Goal: Information Seeking & Learning: Learn about a topic

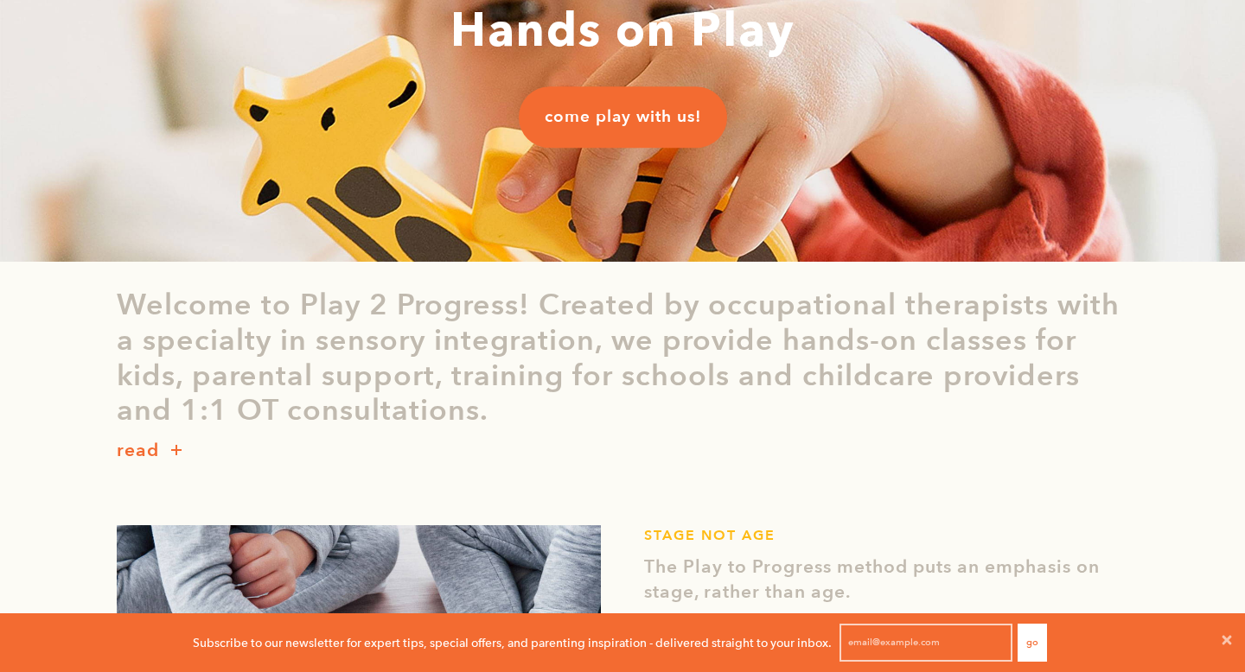
scroll to position [207, 0]
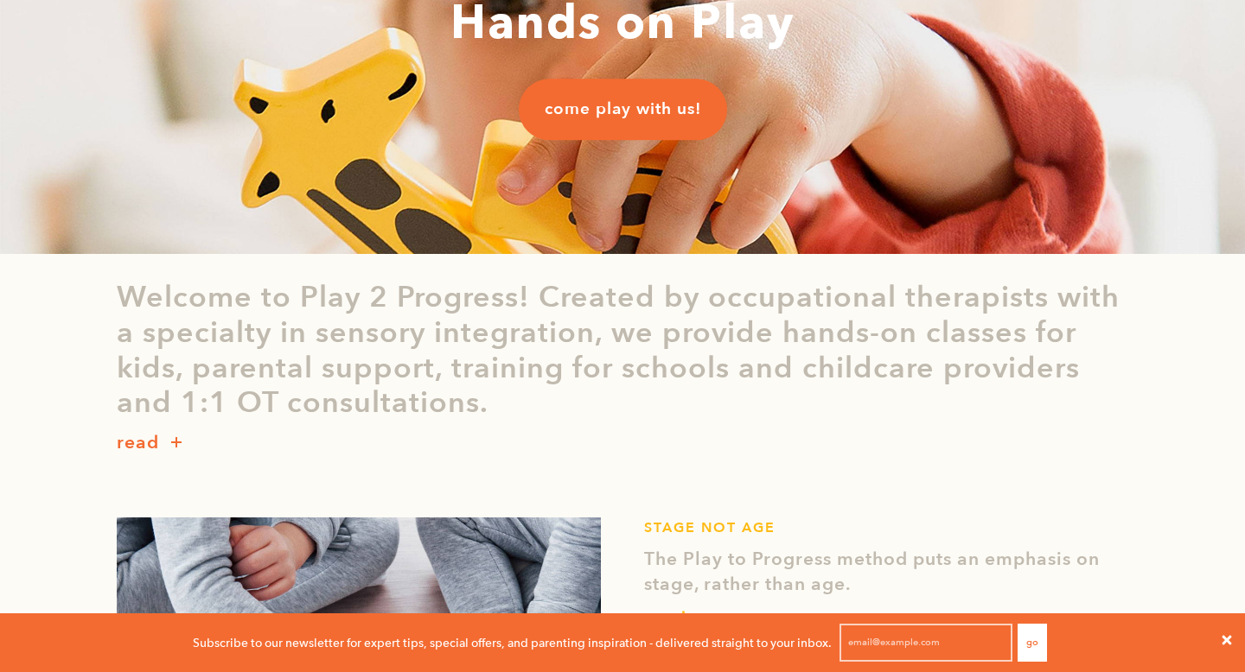
click at [1222, 651] on span "Close" at bounding box center [1226, 642] width 36 height 41
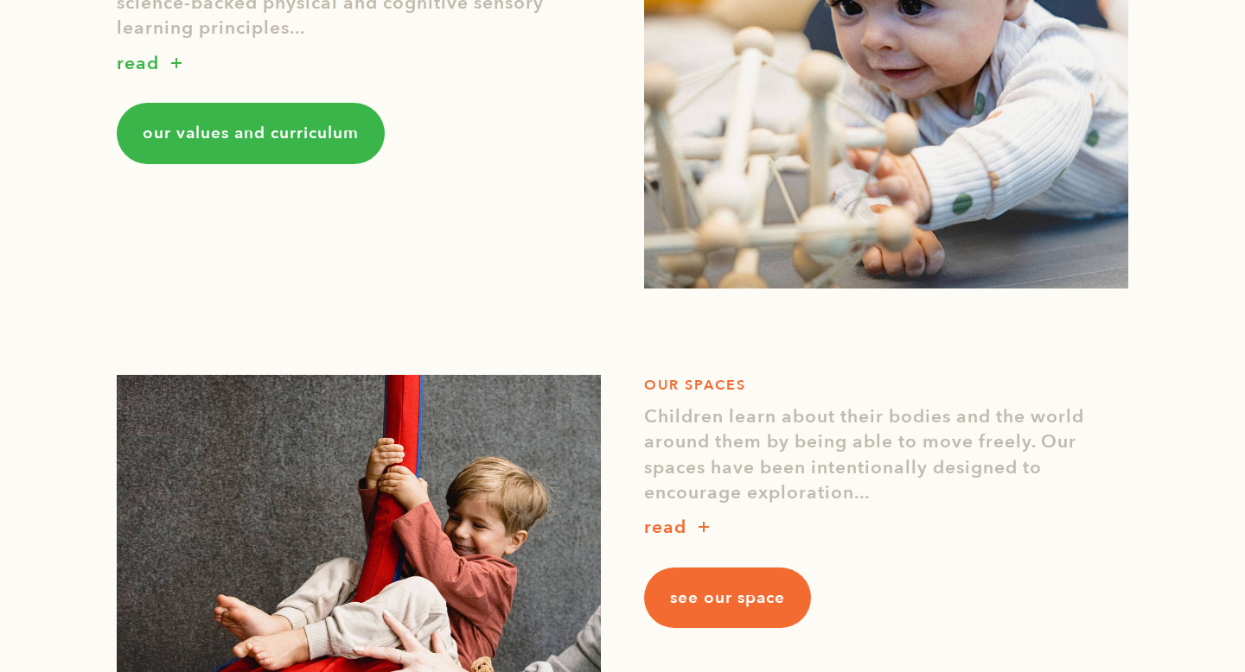
scroll to position [1314, 0]
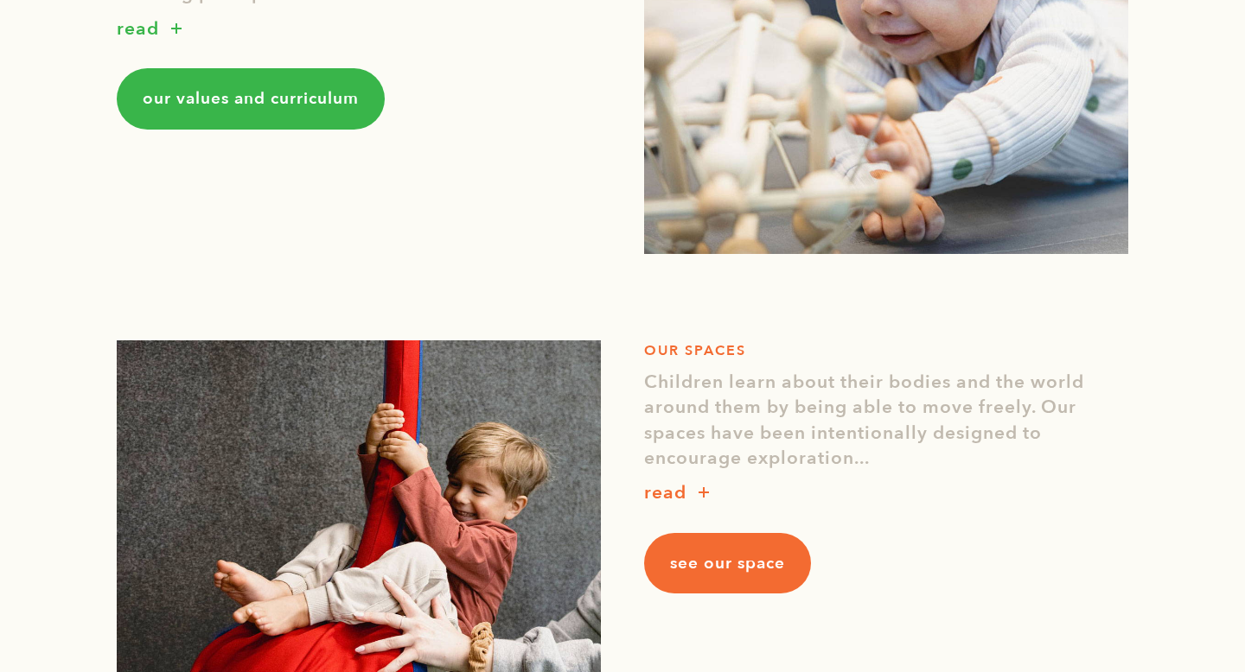
click at [295, 120] on link "our values and curriculum" at bounding box center [251, 98] width 268 height 61
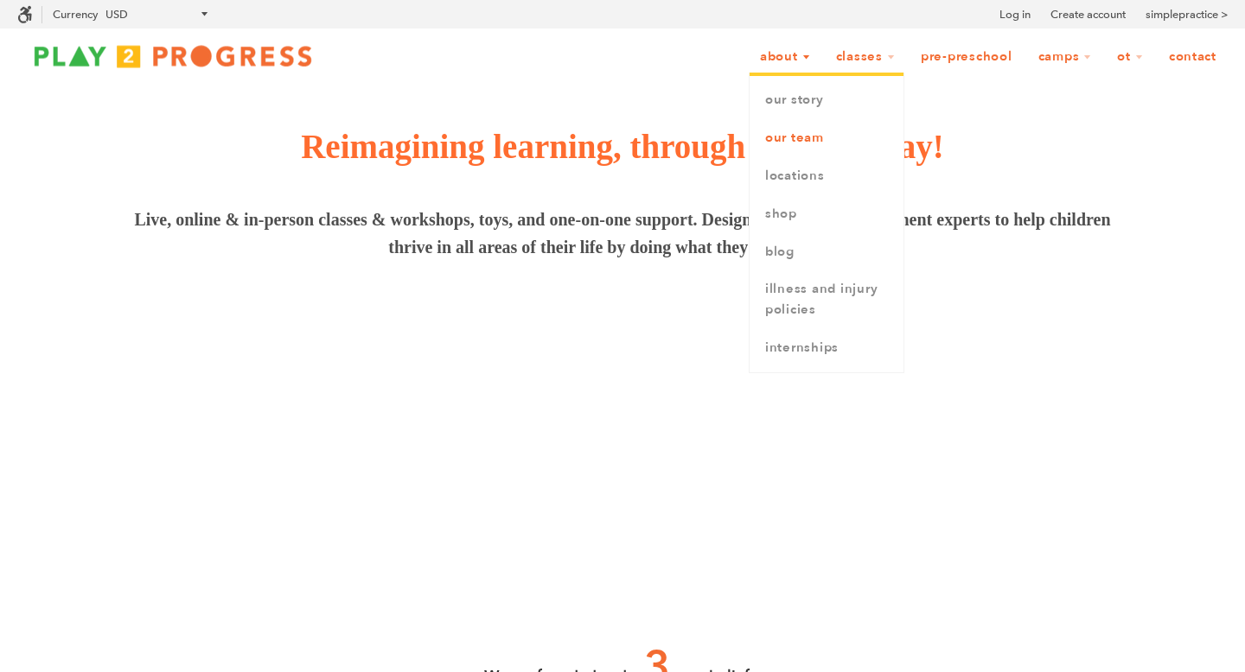
click at [801, 140] on link "Our Team" at bounding box center [826, 138] width 154 height 38
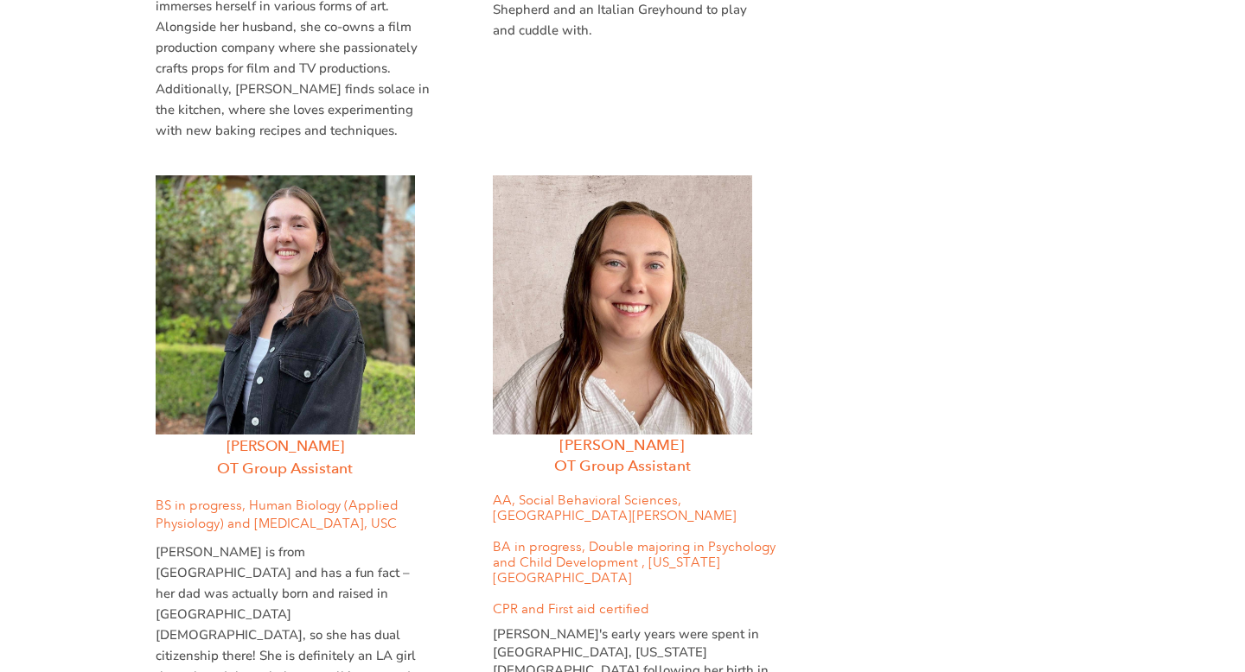
scroll to position [3976, 0]
